Goal: Task Accomplishment & Management: Manage account settings

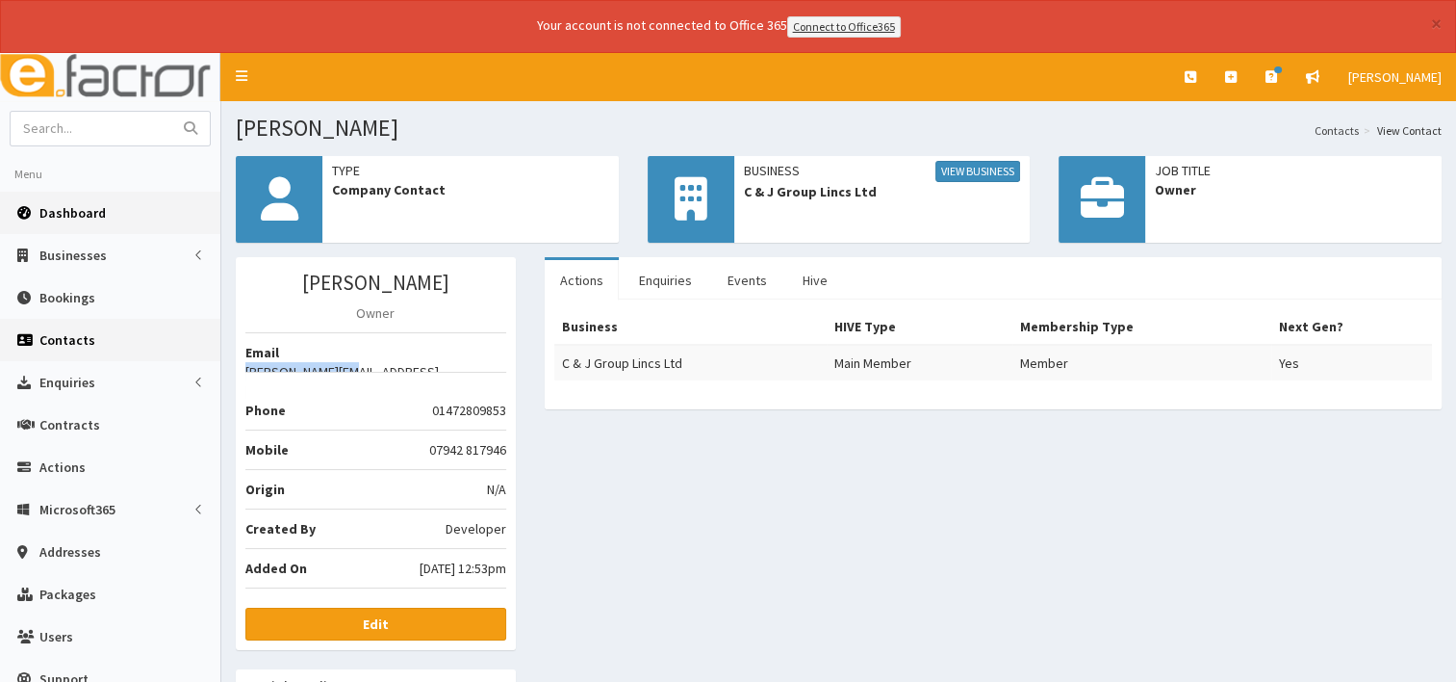
click at [85, 218] on span "Dashboard" at bounding box center [72, 212] width 66 height 17
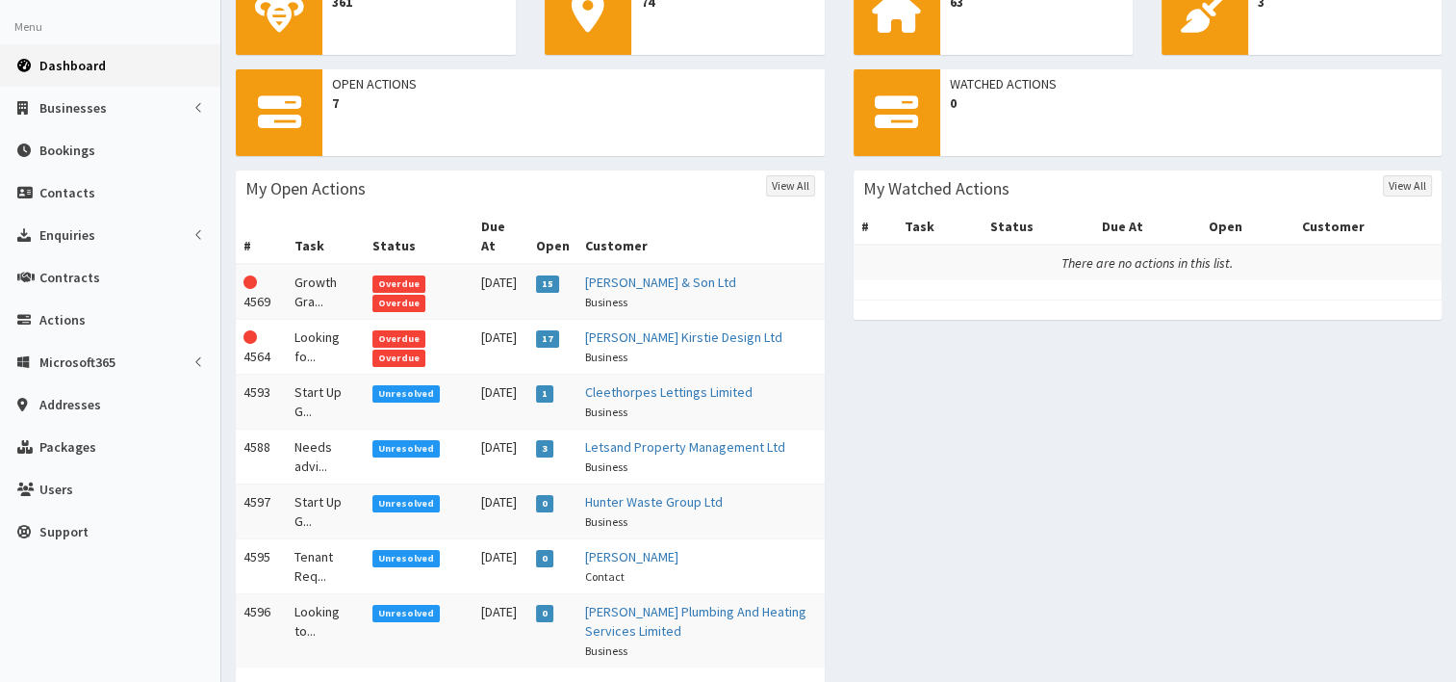
scroll to position [193, 0]
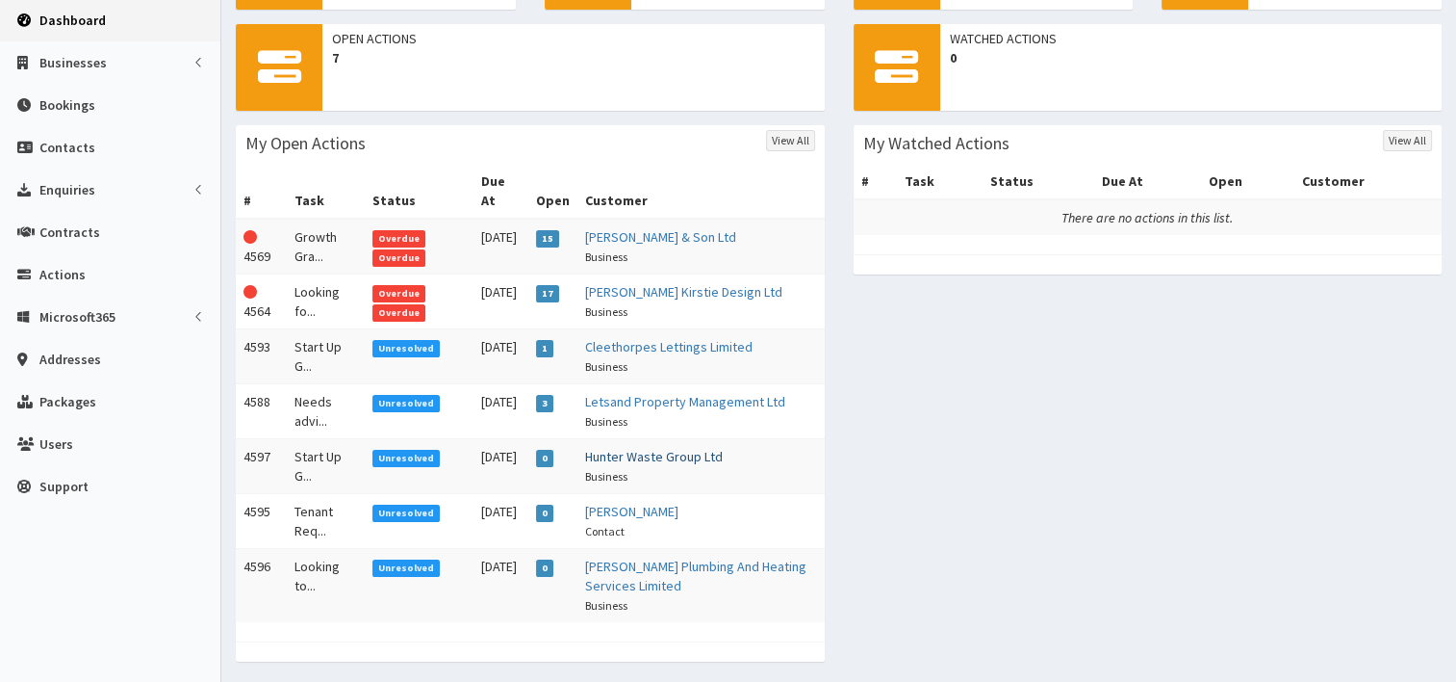
click at [631, 448] on link "Hunter Waste Group Ltd" at bounding box center [654, 456] width 138 height 17
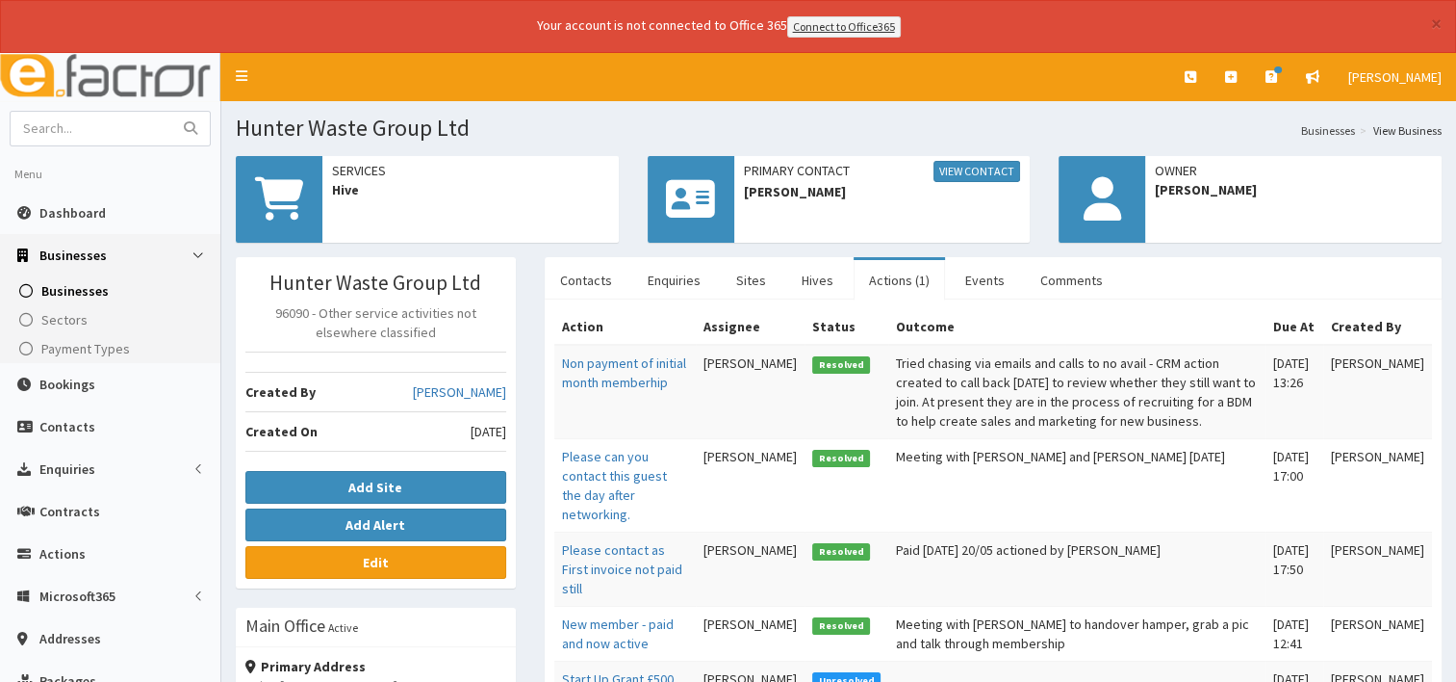
click at [881, 277] on link "Actions (1)" at bounding box center [899, 280] width 91 height 40
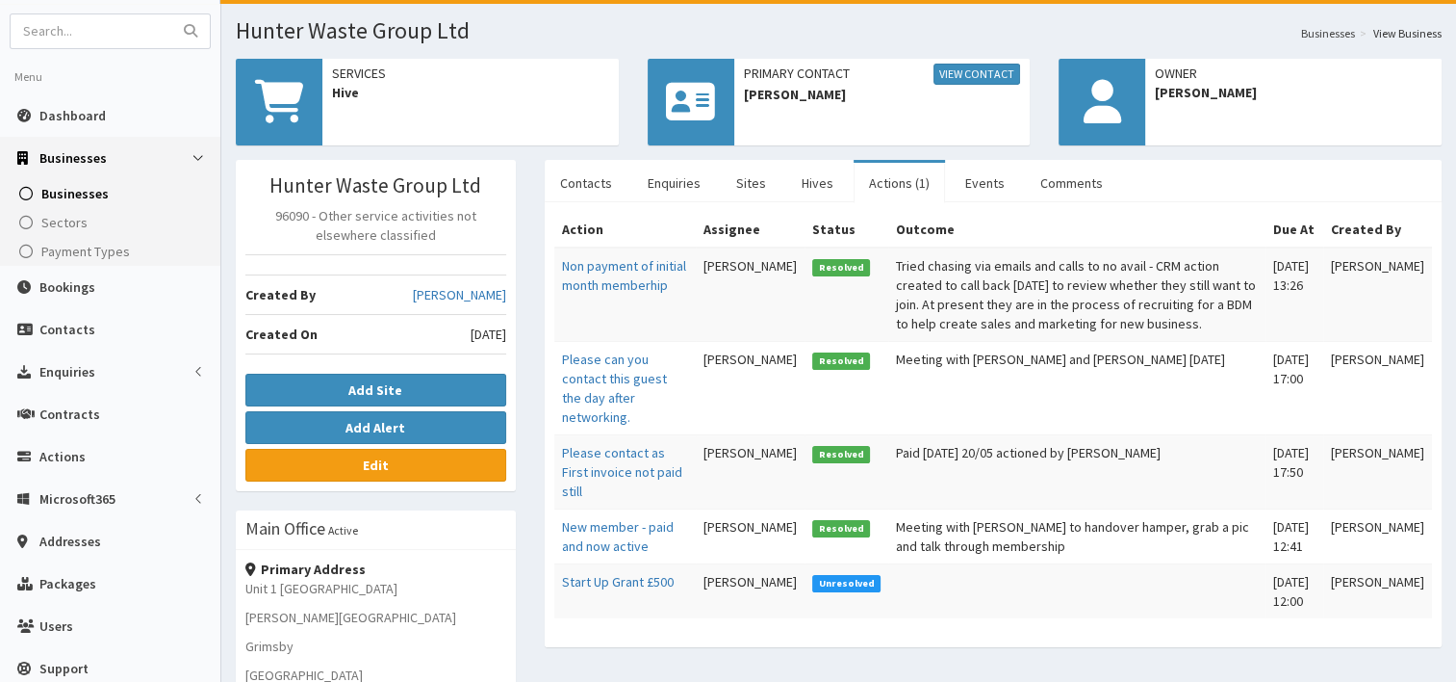
scroll to position [289, 0]
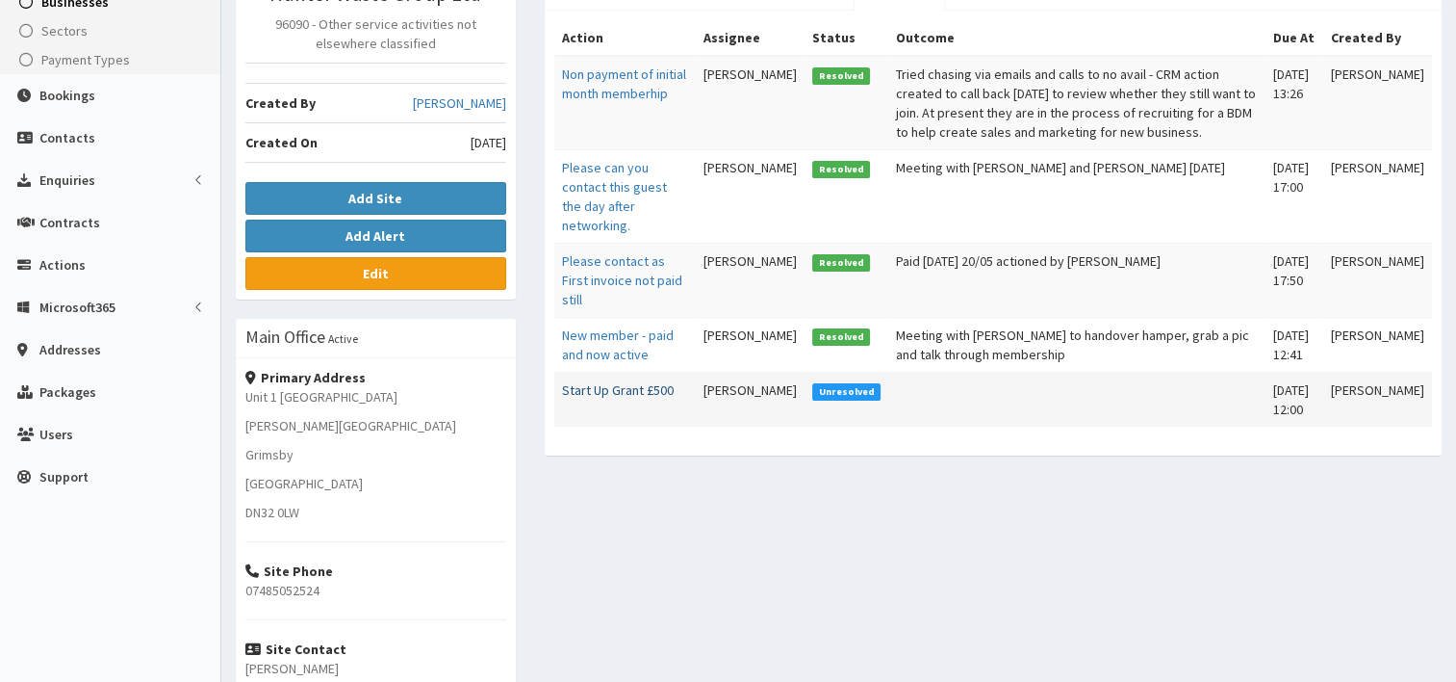
click at [602, 385] on link "Start Up Grant £500" at bounding box center [618, 389] width 112 height 17
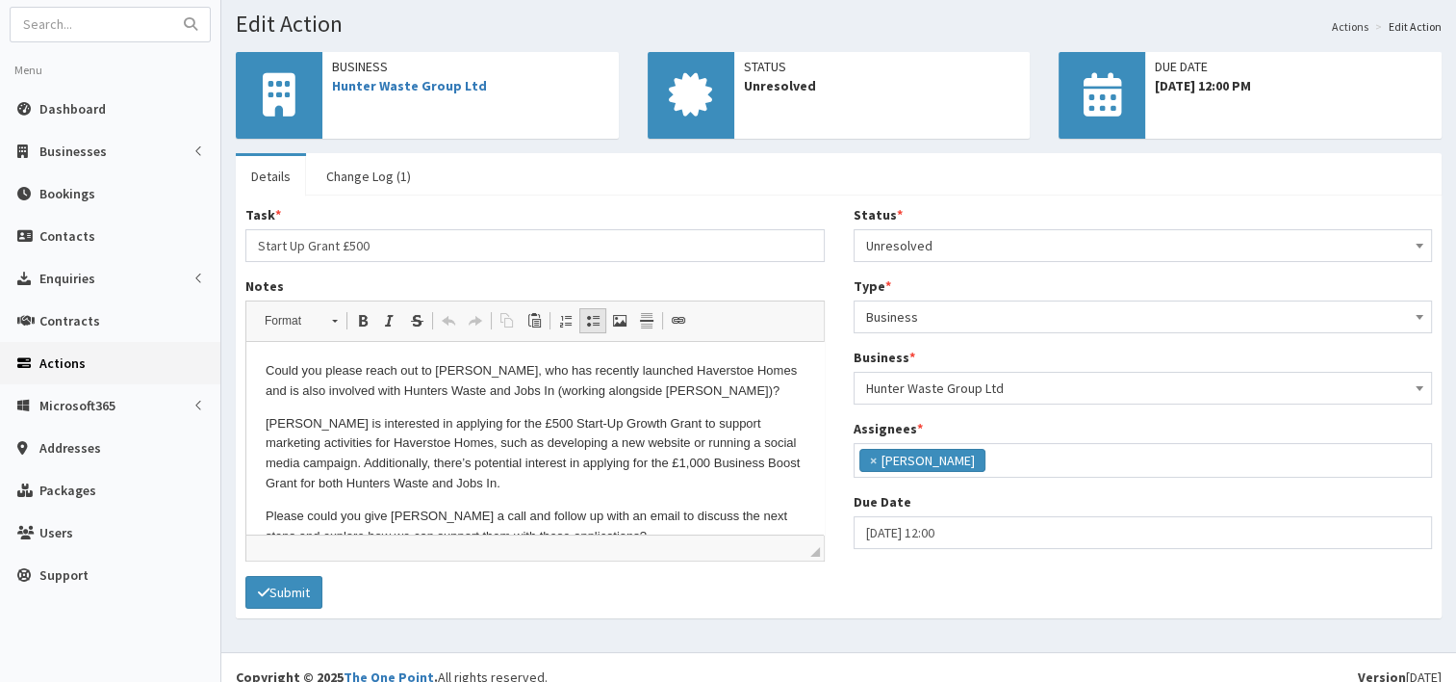
scroll to position [120, 0]
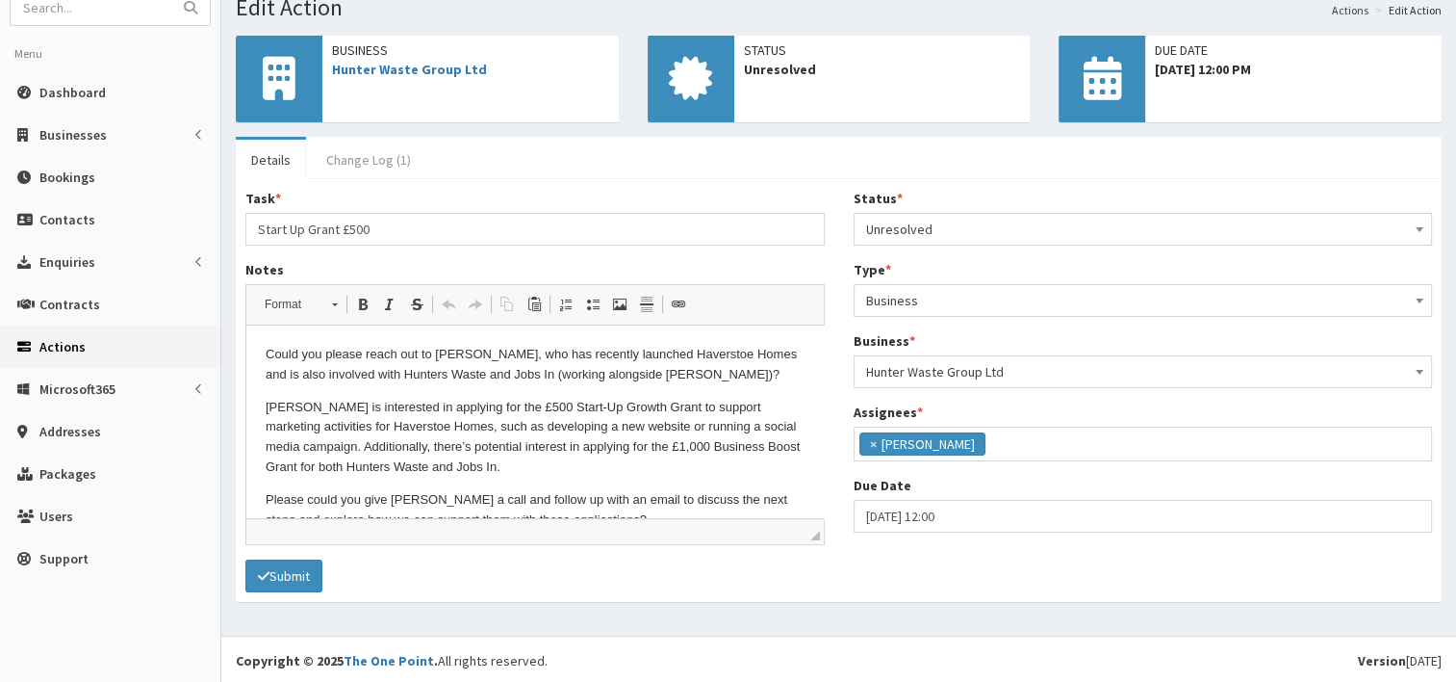
click at [358, 163] on link "Change Log (1)" at bounding box center [369, 160] width 116 height 40
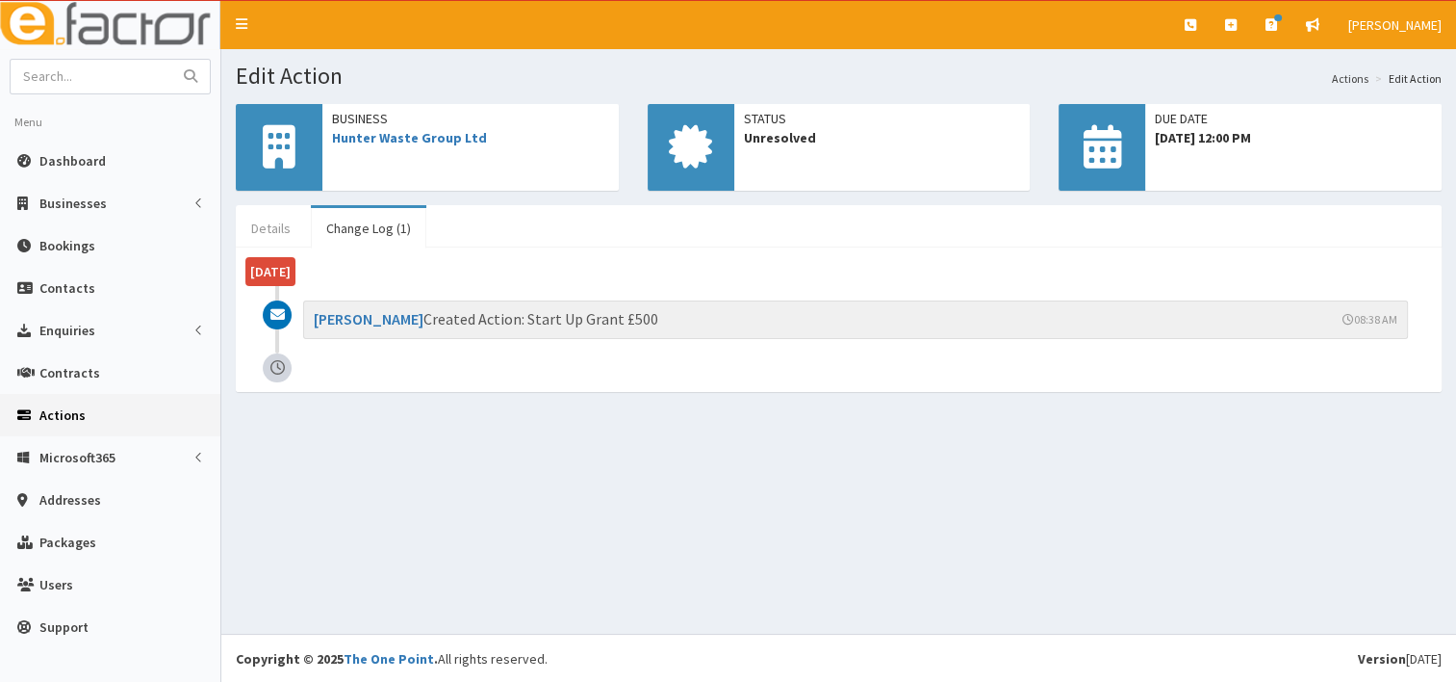
click at [256, 231] on link "Details" at bounding box center [271, 228] width 70 height 40
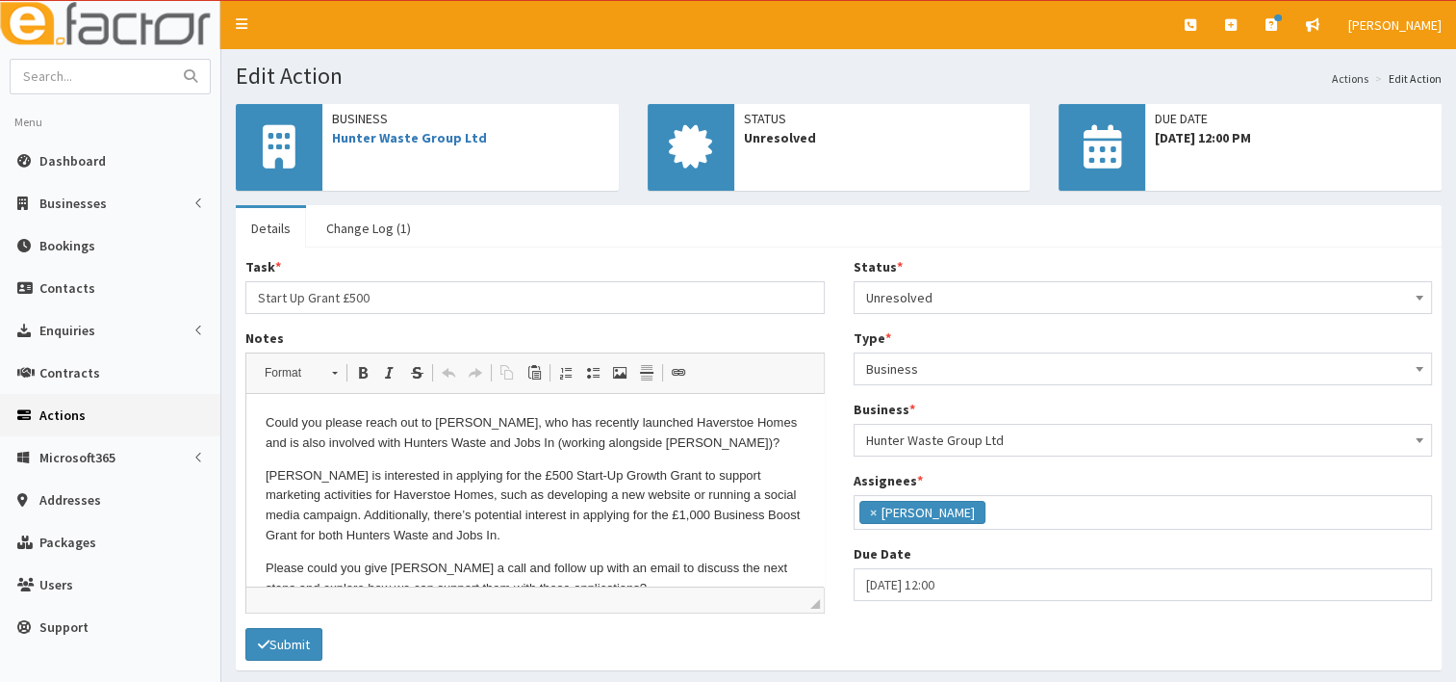
click at [1420, 296] on b at bounding box center [1420, 298] width 8 height 5
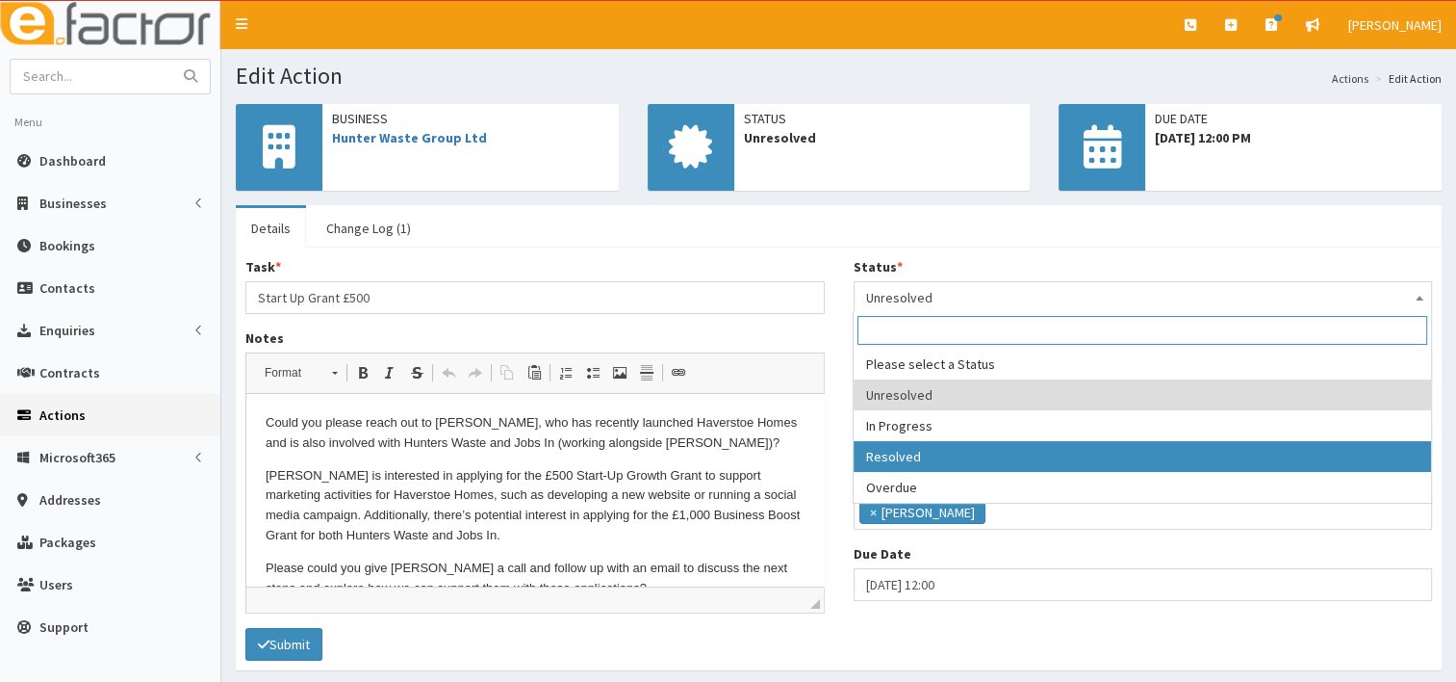
select select "3"
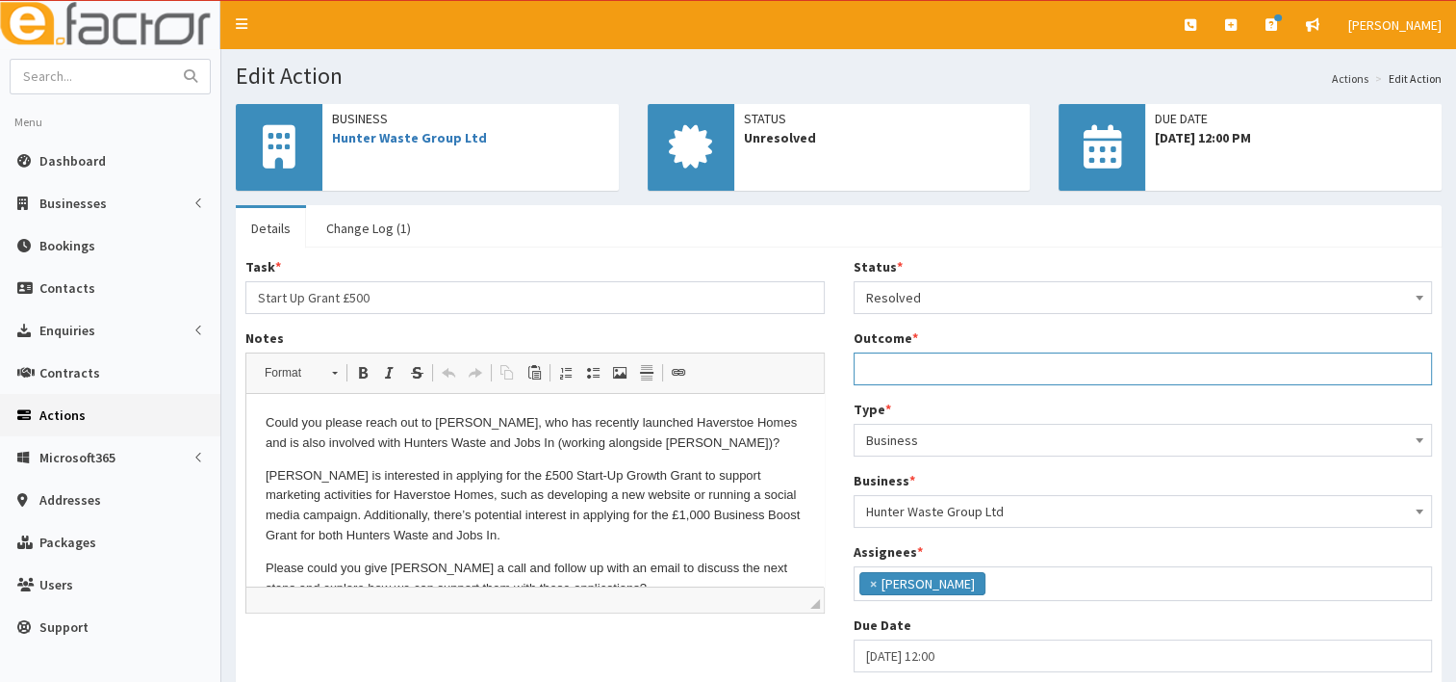
click at [888, 371] on input "Outcome *" at bounding box center [1144, 368] width 580 height 33
type input "called and arranged a meeting"
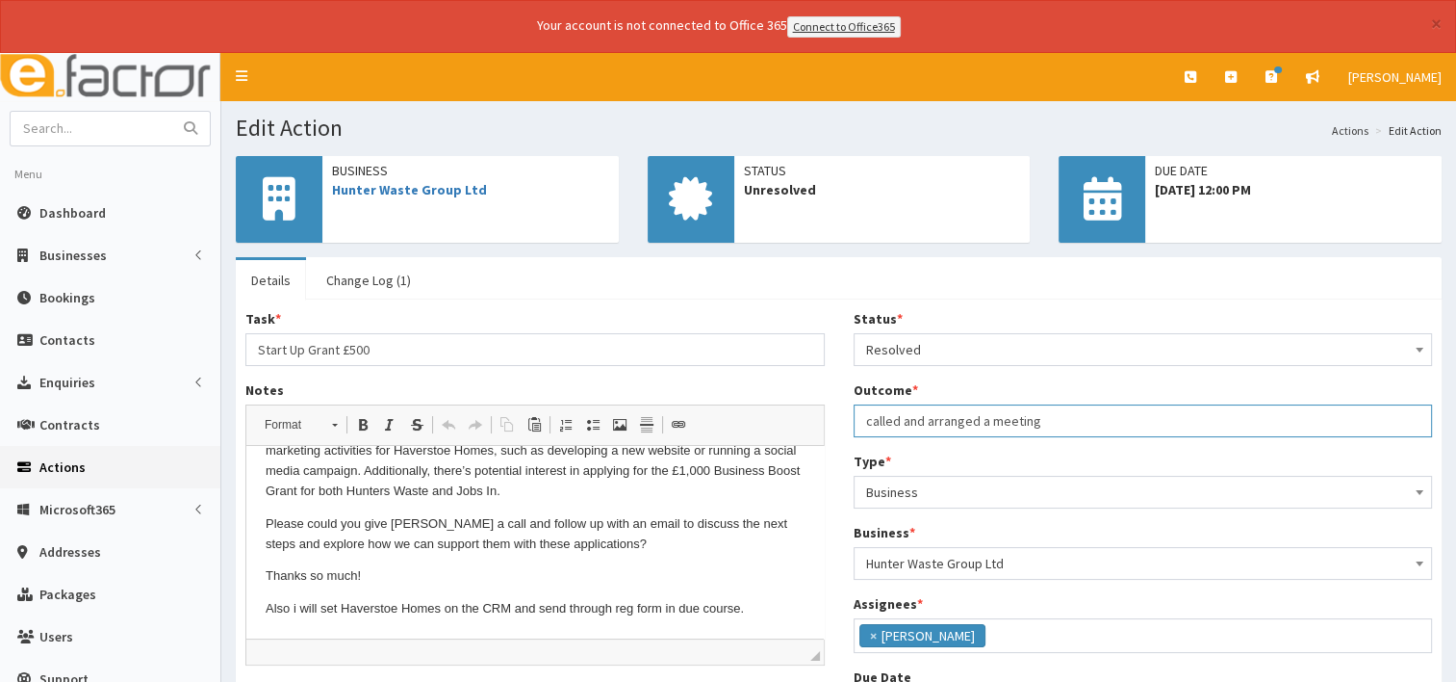
scroll to position [180, 0]
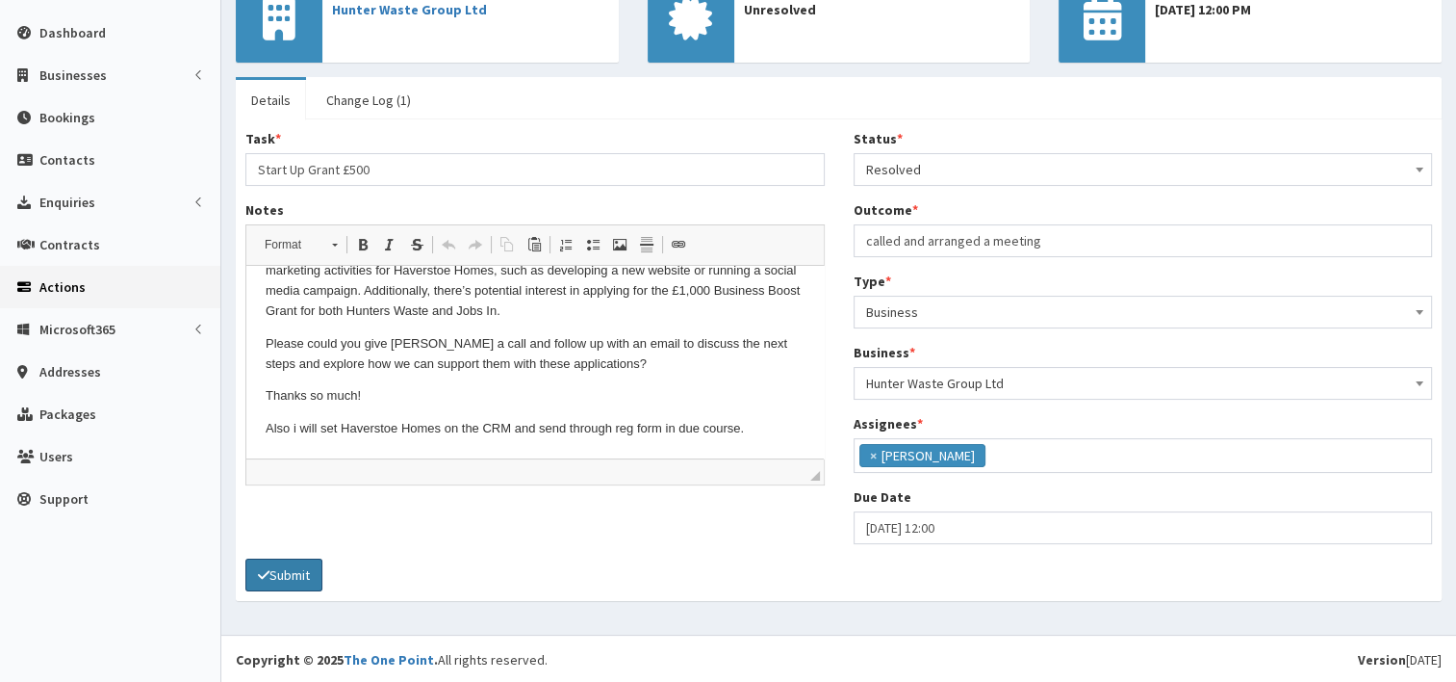
click at [305, 571] on button "Submit" at bounding box center [283, 574] width 77 height 33
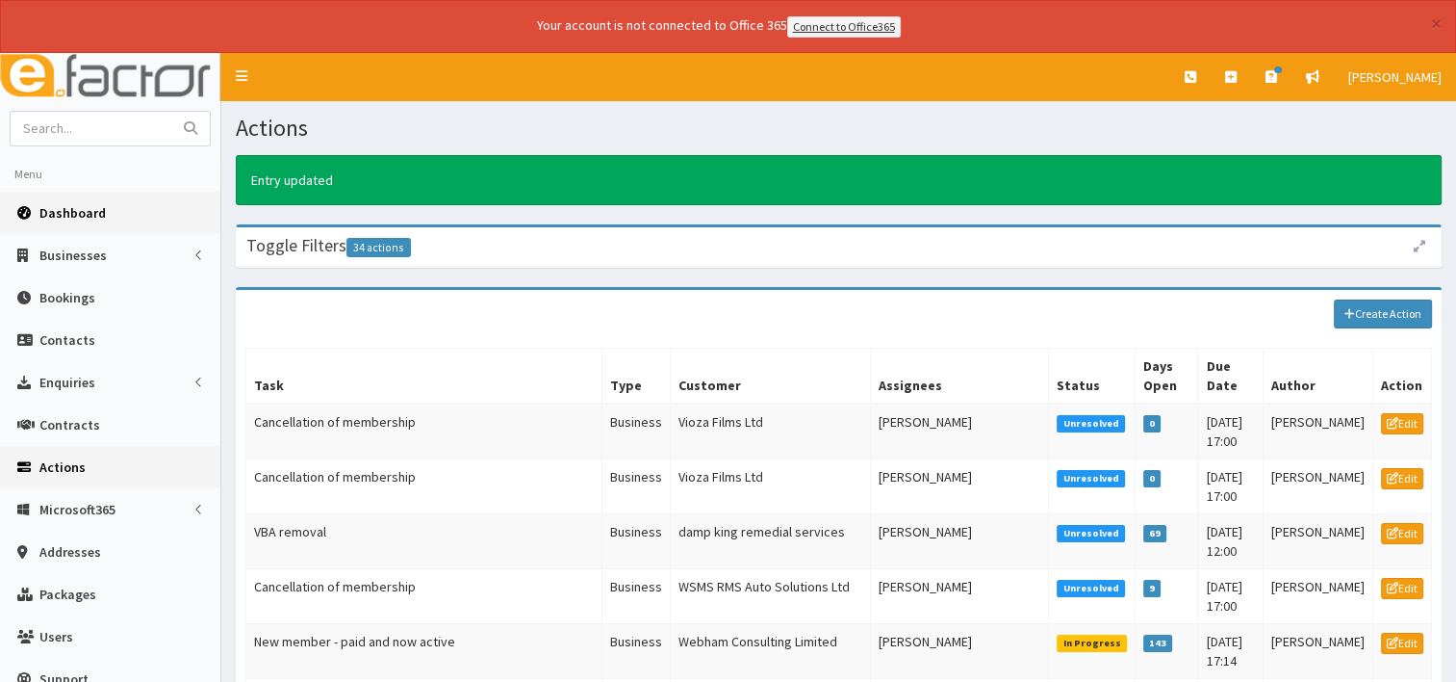
click at [68, 219] on link "Dashboard" at bounding box center [110, 213] width 220 height 42
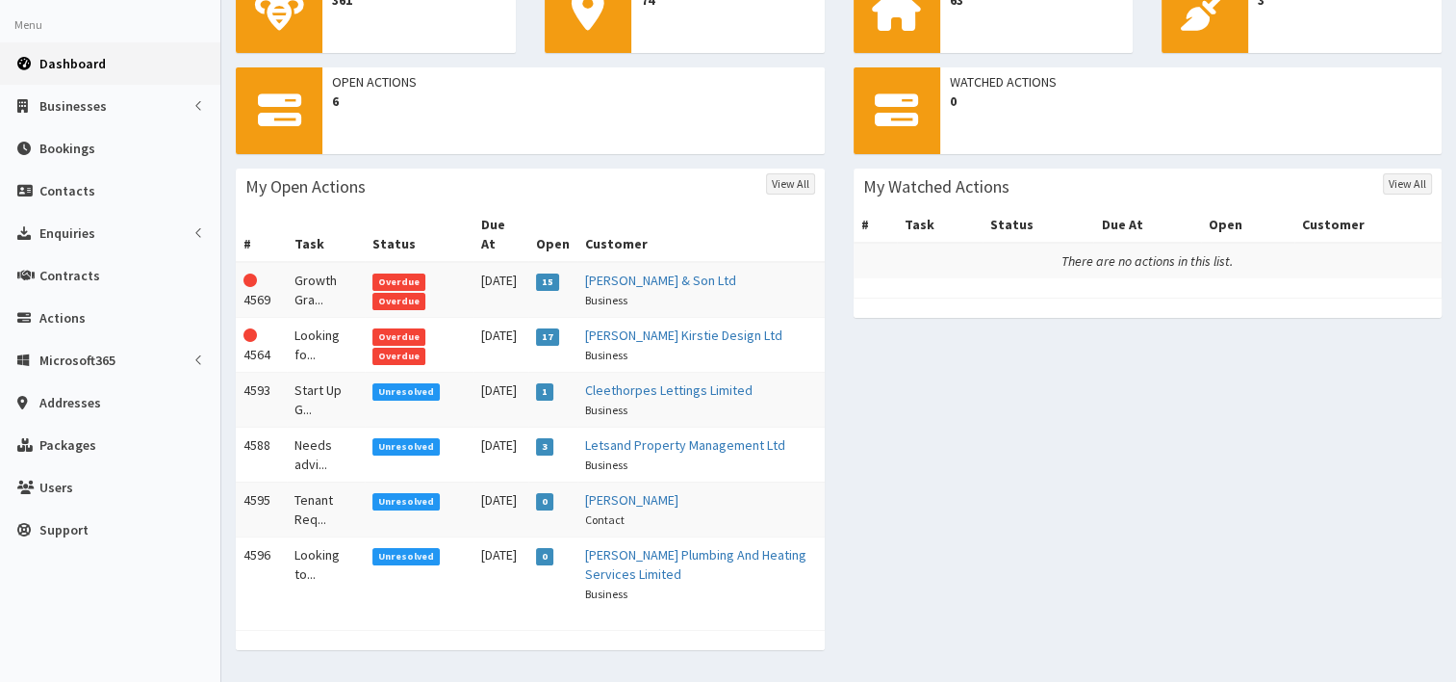
scroll to position [178, 0]
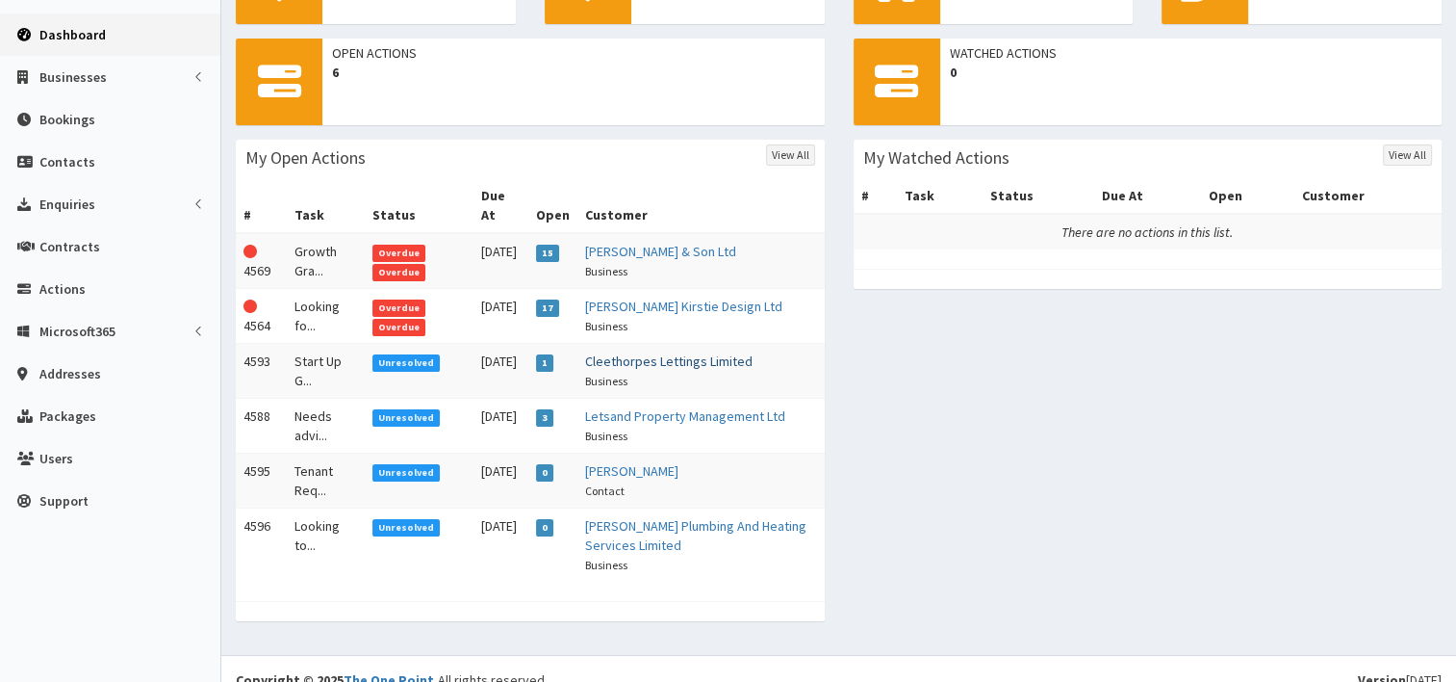
click at [659, 352] on link "Cleethorpes Lettings Limited" at bounding box center [668, 360] width 167 height 17
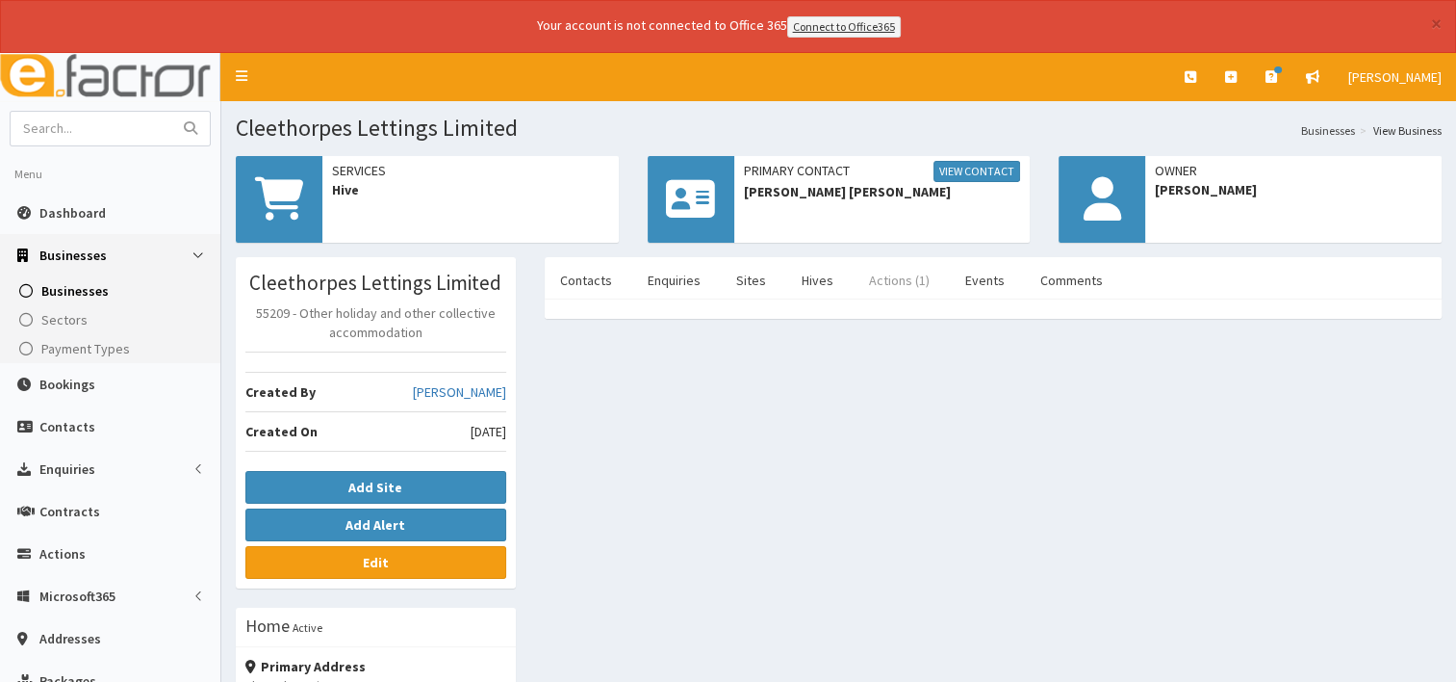
click at [895, 273] on link "Actions (1)" at bounding box center [899, 280] width 91 height 40
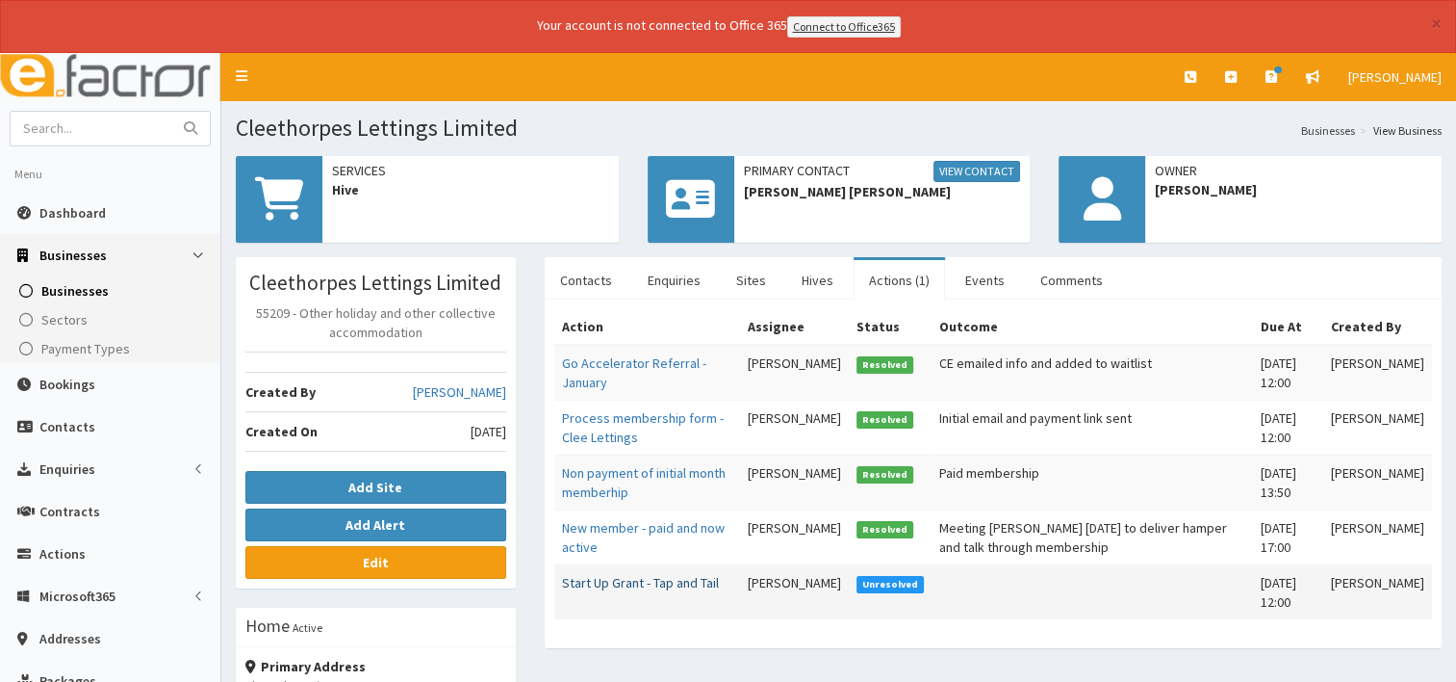
click at [616, 579] on link "Start Up Grant - Tap and Tail" at bounding box center [640, 582] width 157 height 17
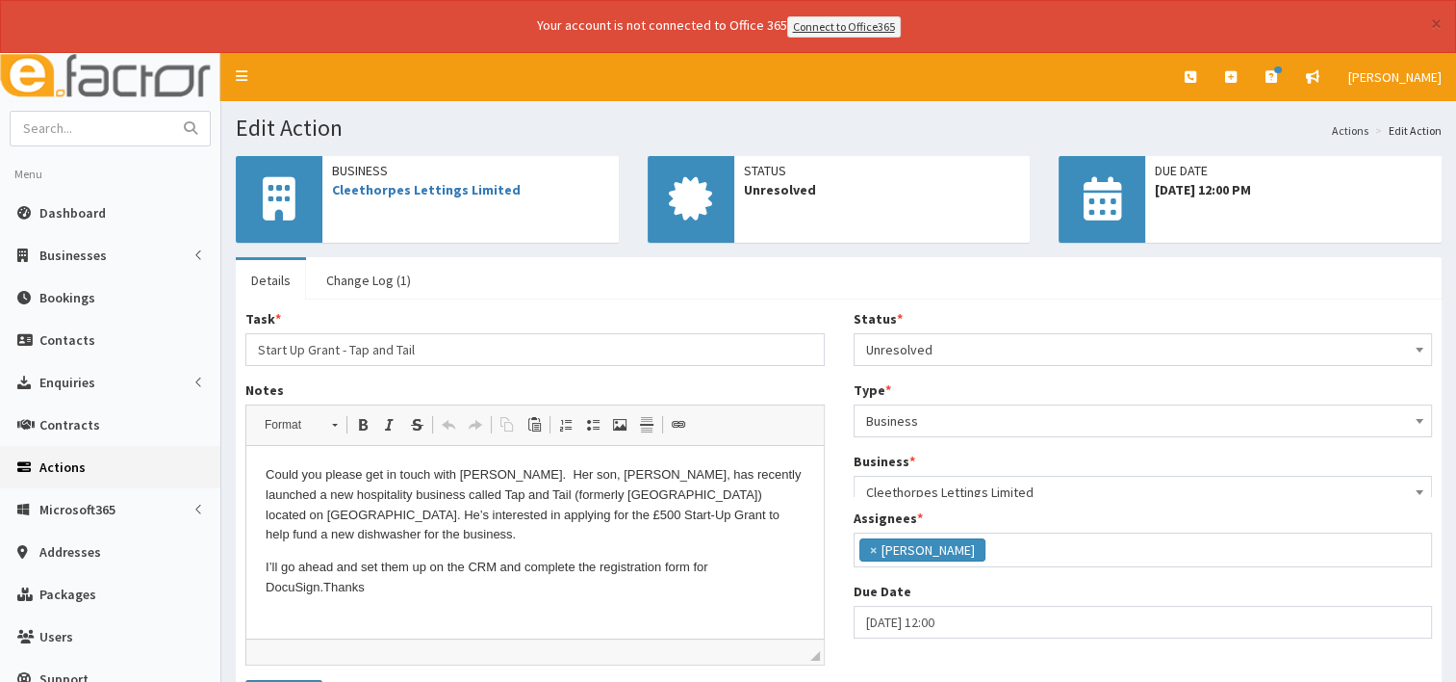
scroll to position [65, 0]
click at [366, 277] on link "Change Log (1)" at bounding box center [369, 280] width 116 height 40
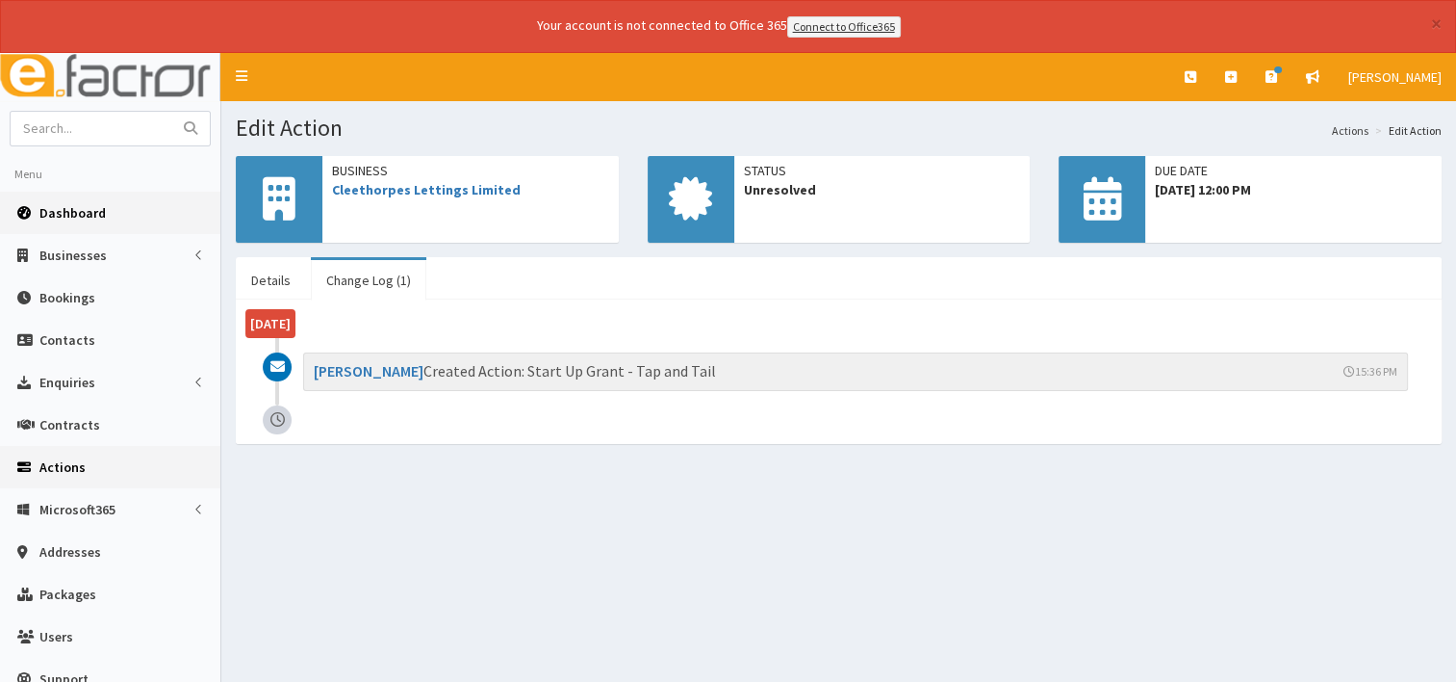
click at [82, 211] on span "Dashboard" at bounding box center [72, 212] width 66 height 17
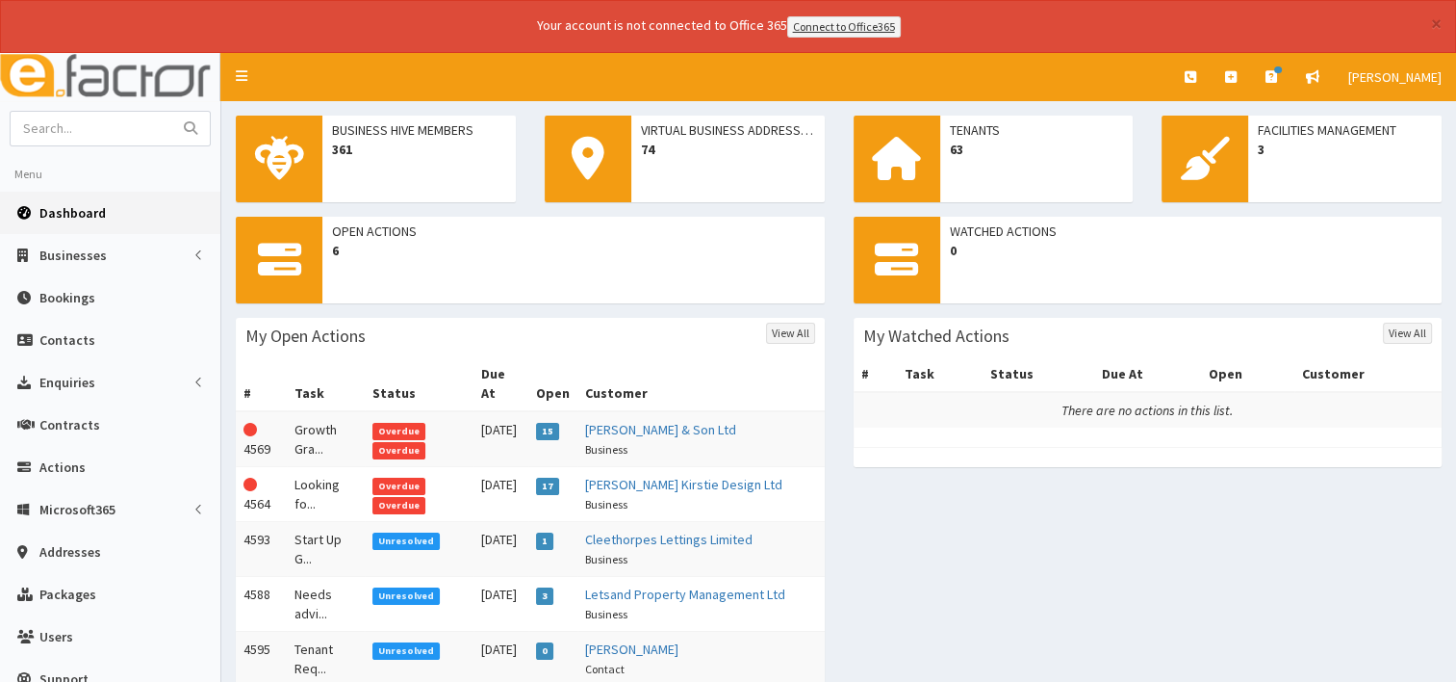
click at [78, 210] on span "Dashboard" at bounding box center [72, 212] width 66 height 17
click at [77, 132] on input "text" at bounding box center [92, 129] width 162 height 34
type input "ozlem"
click at [171, 112] on button "submit" at bounding box center [190, 129] width 39 height 34
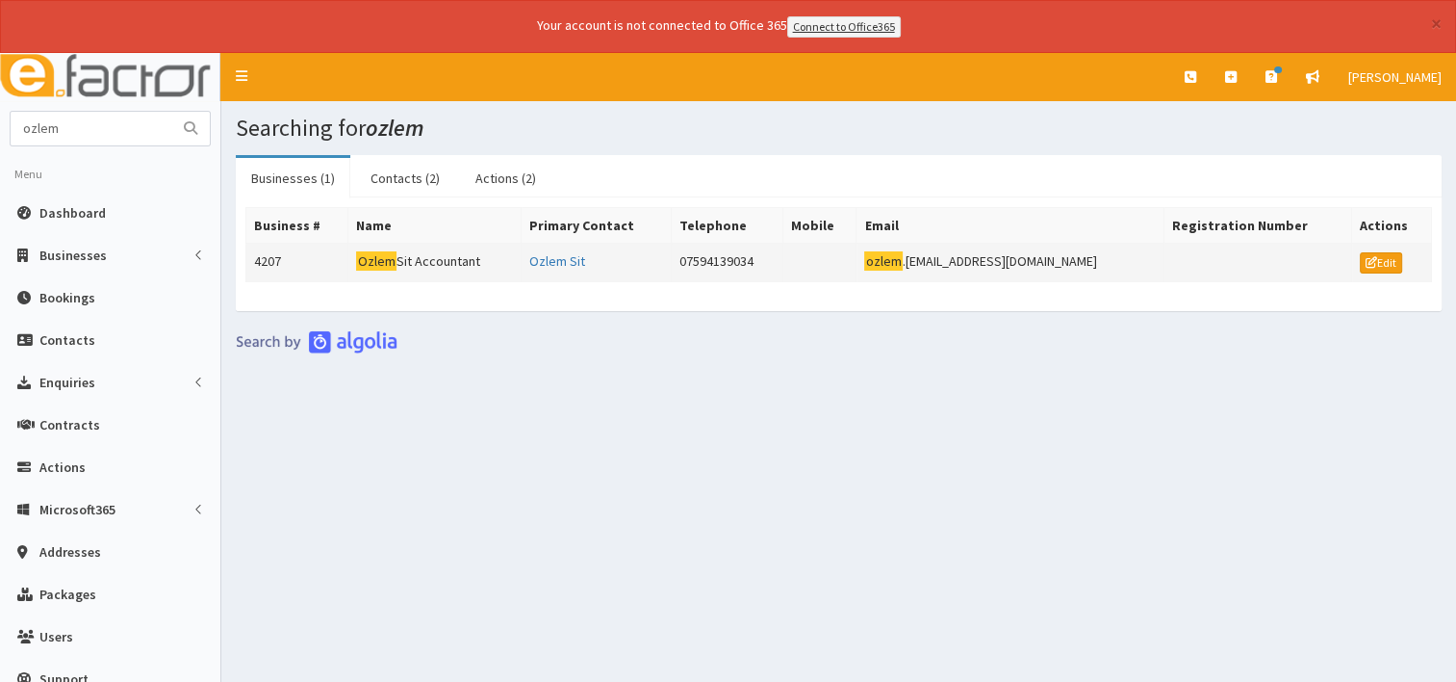
click at [455, 256] on td "Ozlem Sit Accountant" at bounding box center [434, 262] width 173 height 39
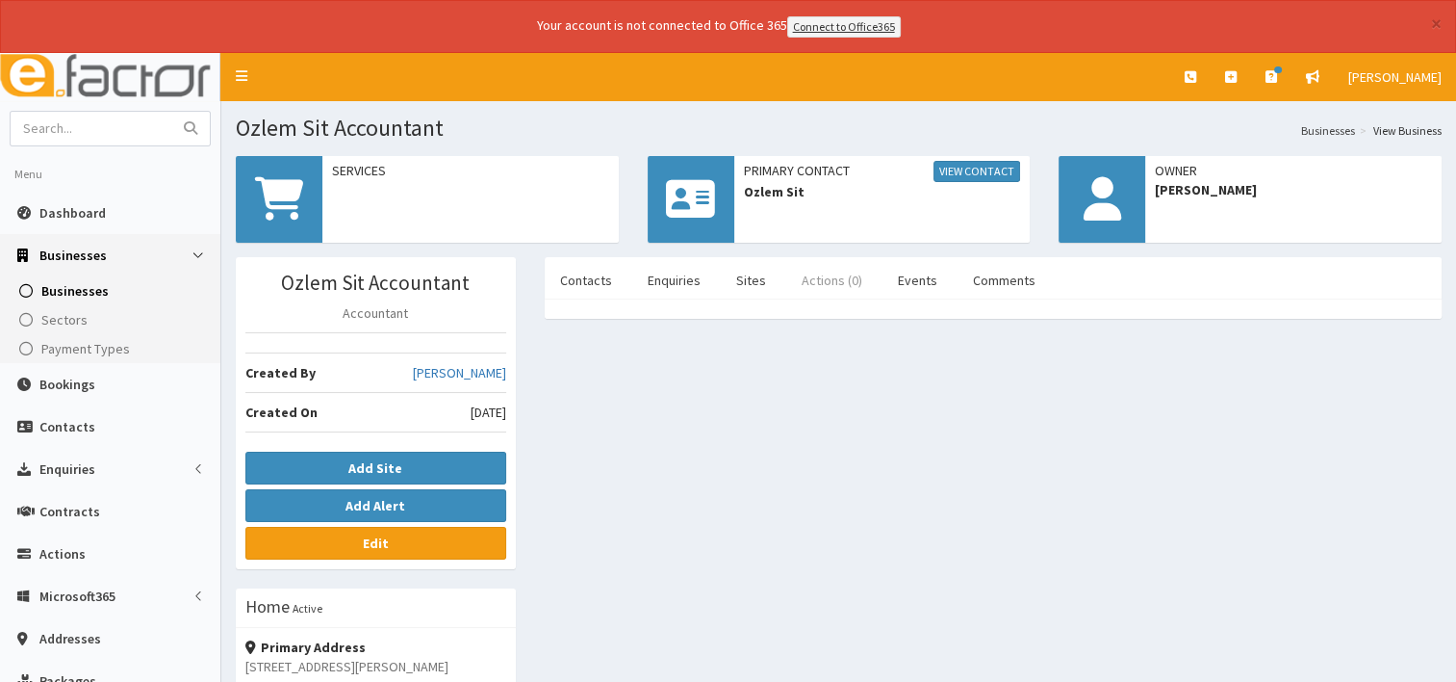
click at [819, 285] on link "Actions (0)" at bounding box center [831, 280] width 91 height 40
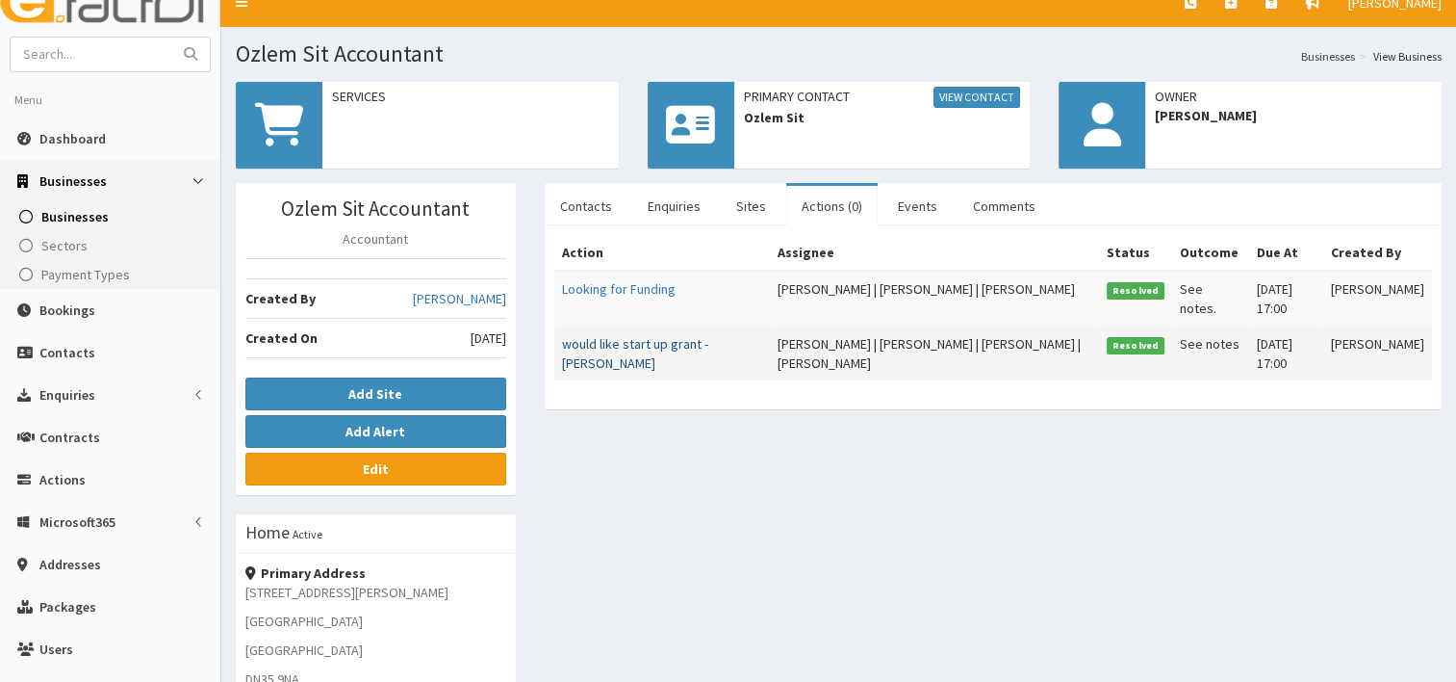
scroll to position [193, 0]
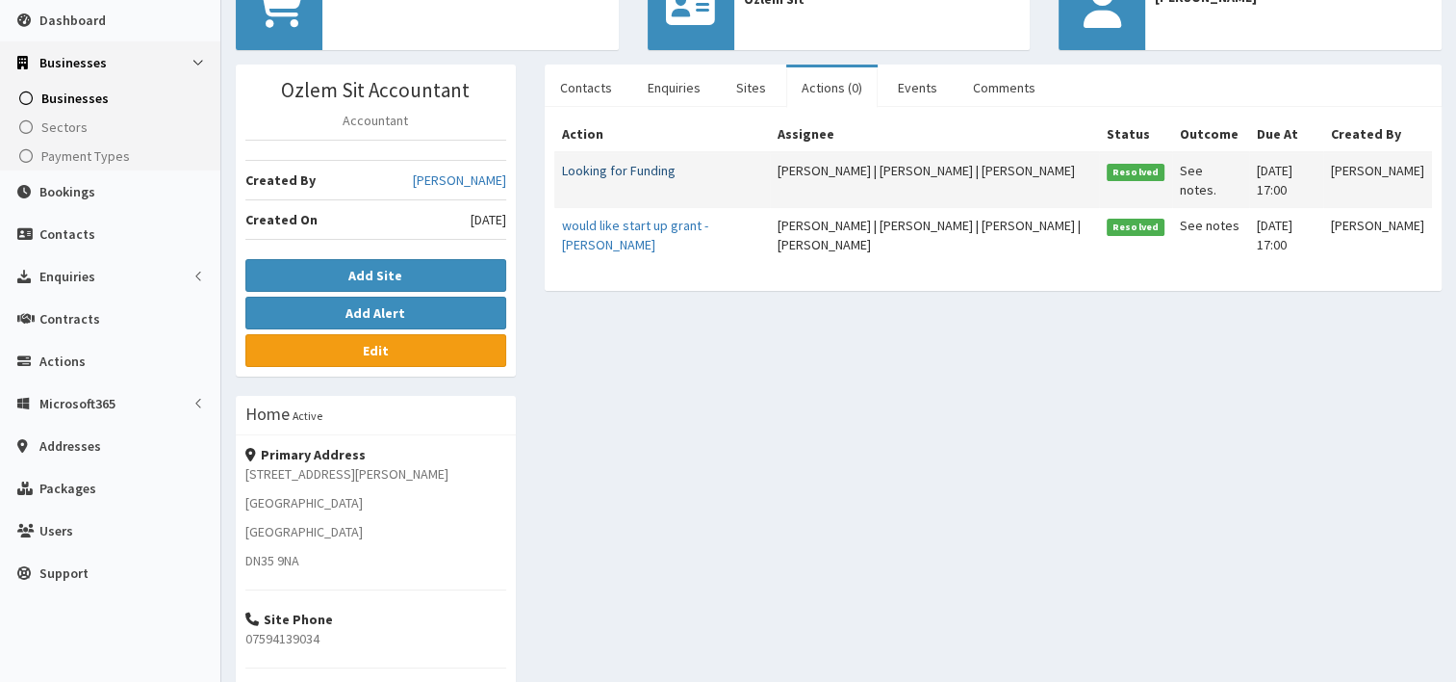
click at [624, 168] on link "Looking for Funding" at bounding box center [619, 170] width 114 height 17
